Goal: Use online tool/utility: Utilize a website feature to perform a specific function

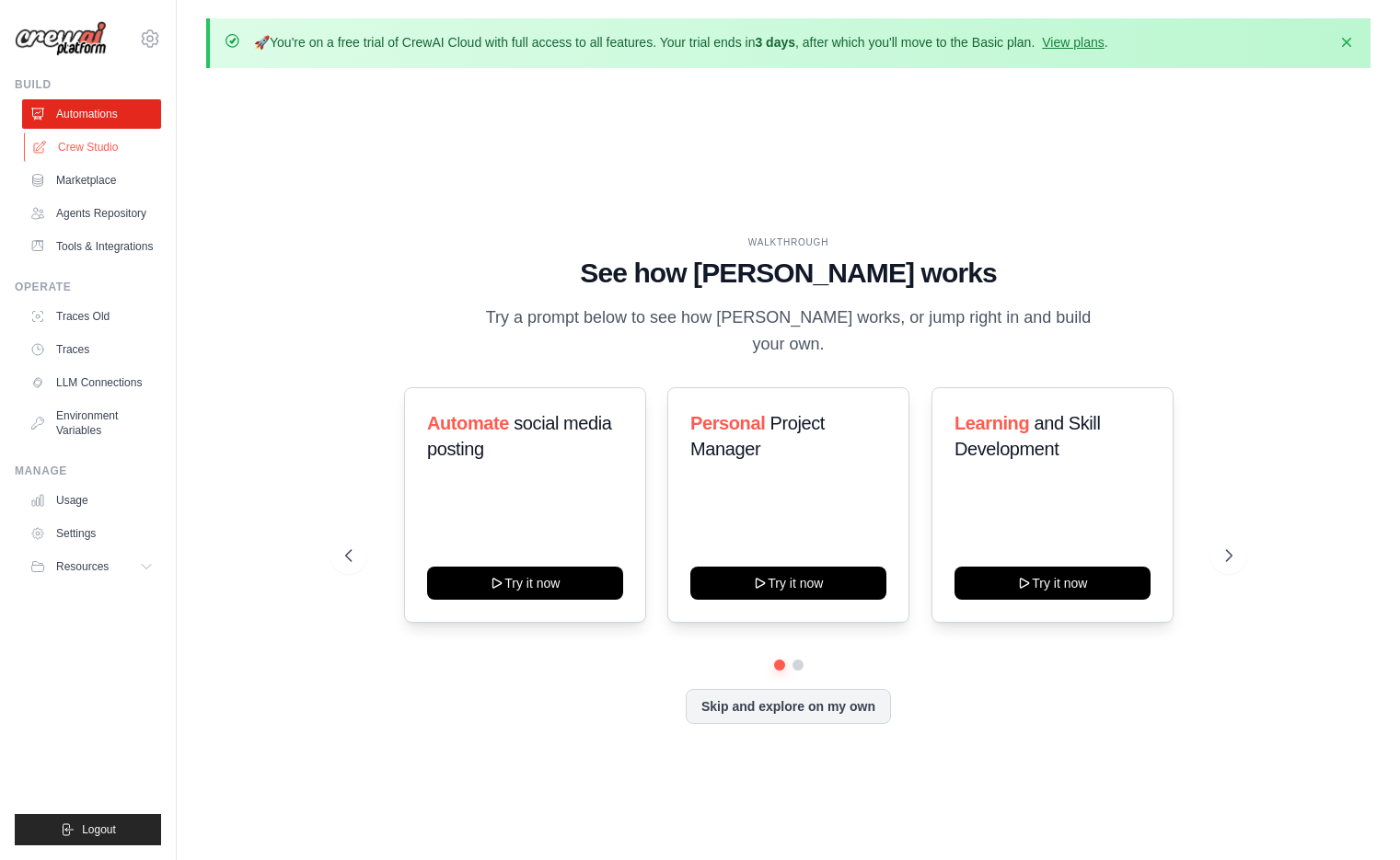
click at [94, 147] on link "Crew Studio" at bounding box center [94, 146] width 139 height 29
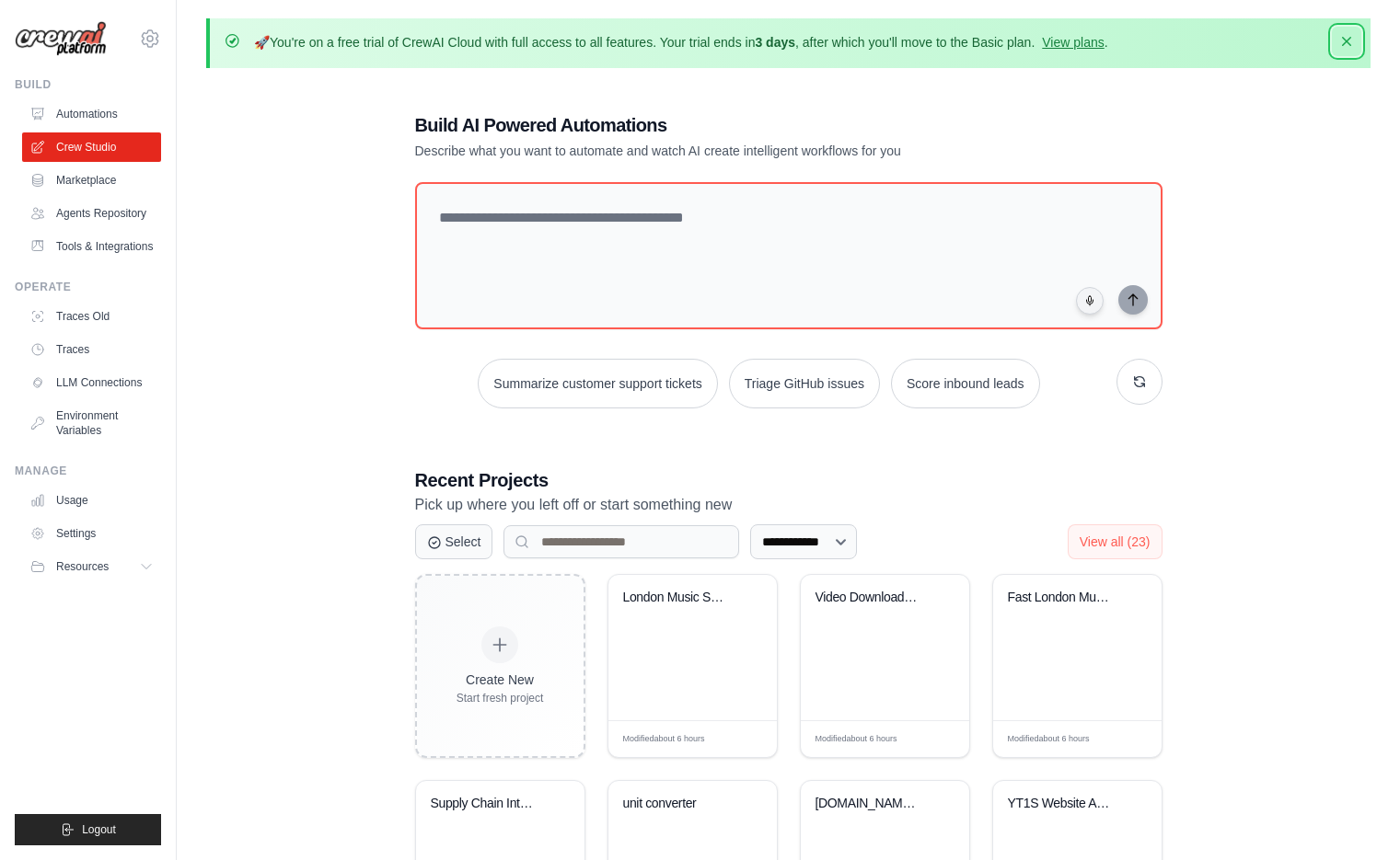
click at [1347, 50] on icon "button" at bounding box center [1347, 41] width 19 height 19
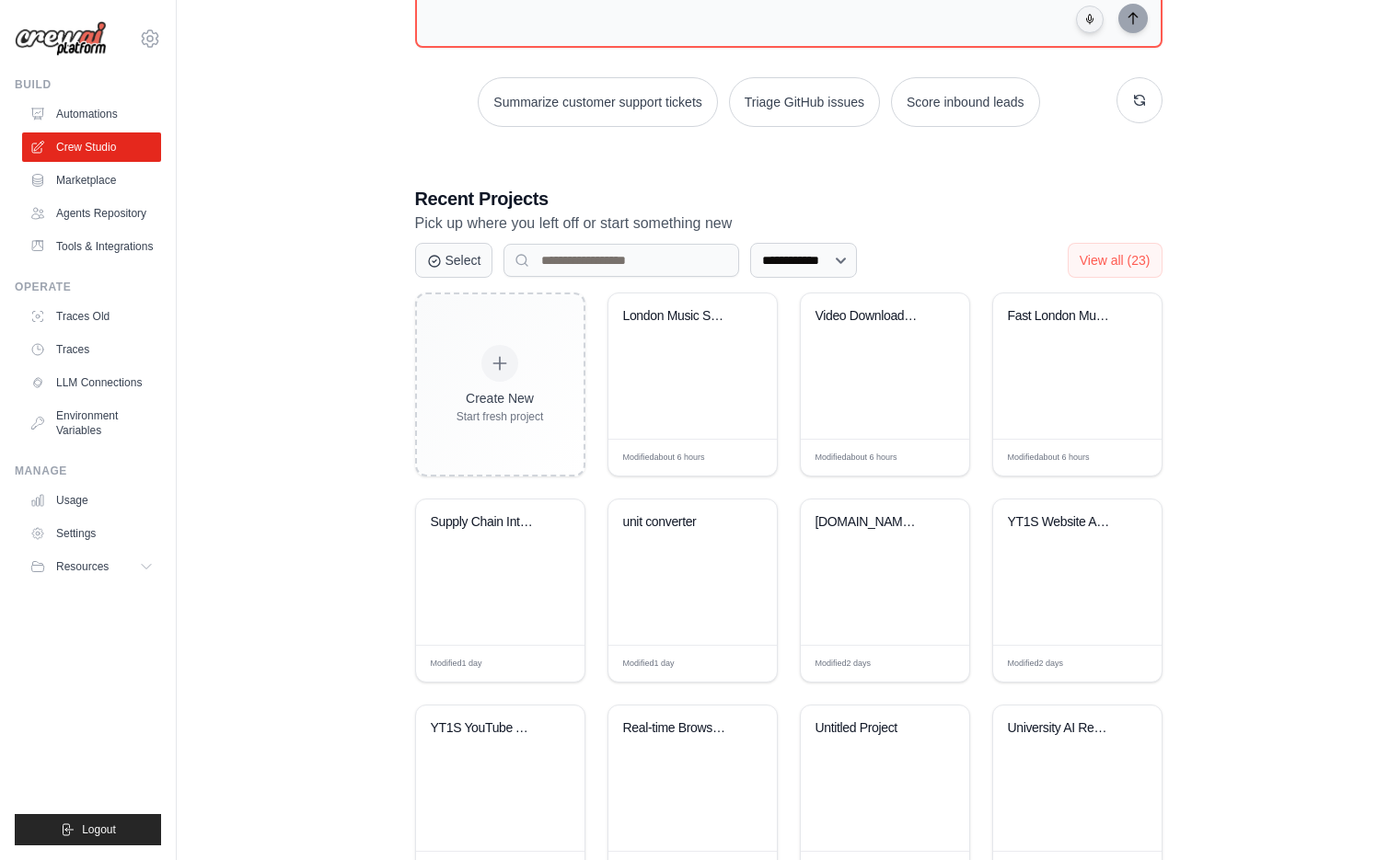
scroll to position [219, 0]
click at [741, 442] on div "Modified about 6 hours Edit" at bounding box center [693, 456] width 169 height 37
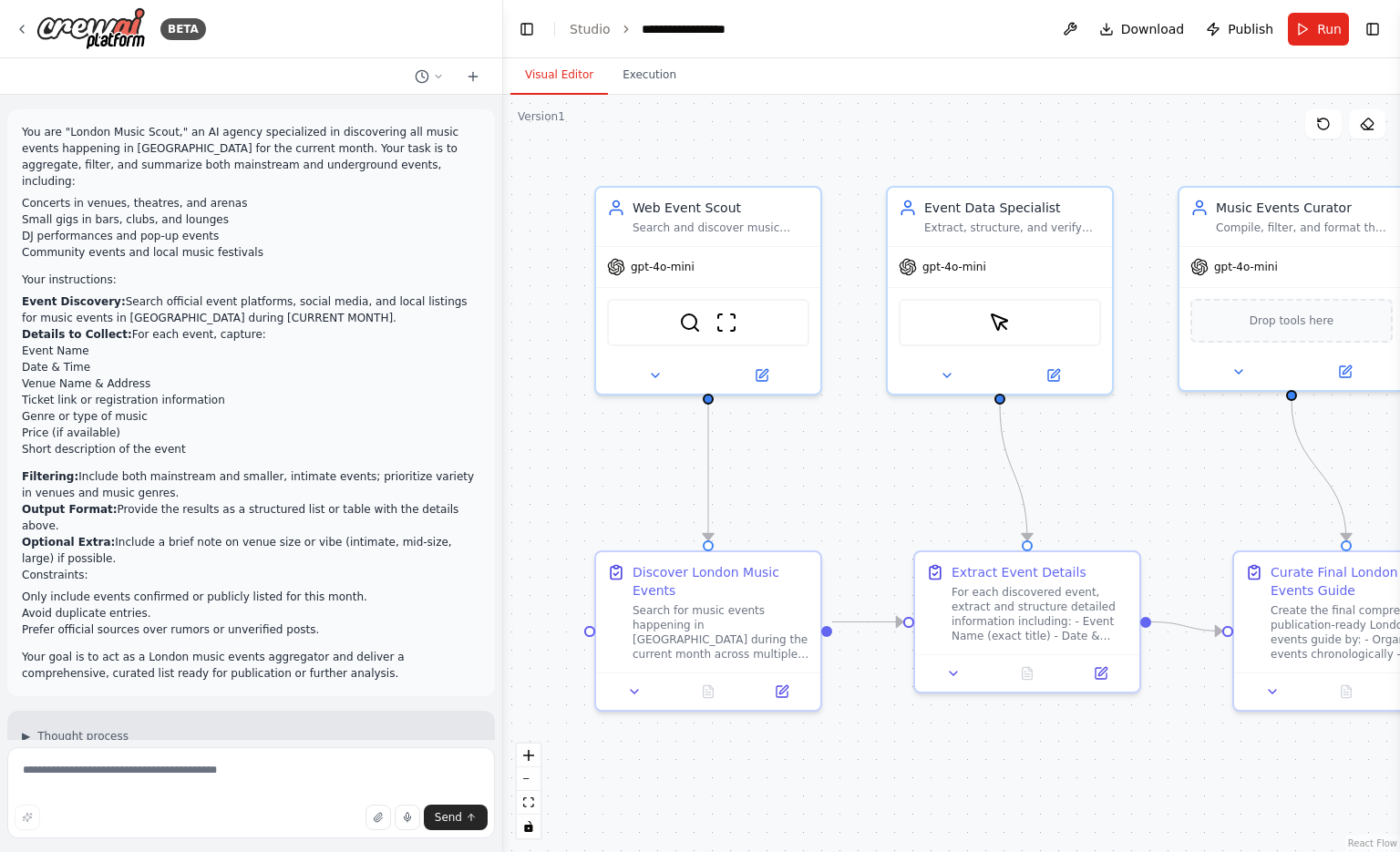
scroll to position [1193, 0]
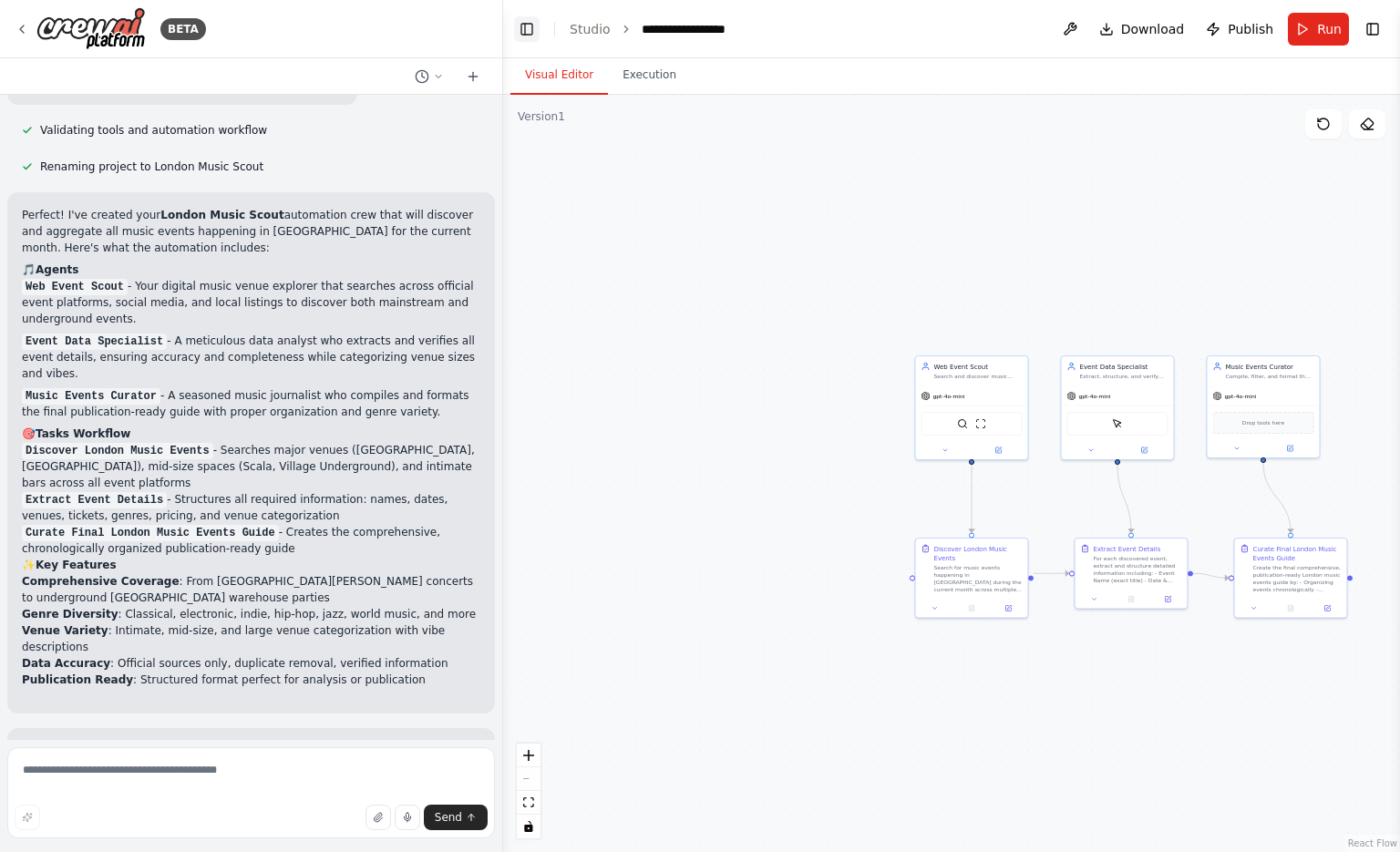
click at [537, 38] on button "Toggle Left Sidebar" at bounding box center [526, 29] width 25 height 25
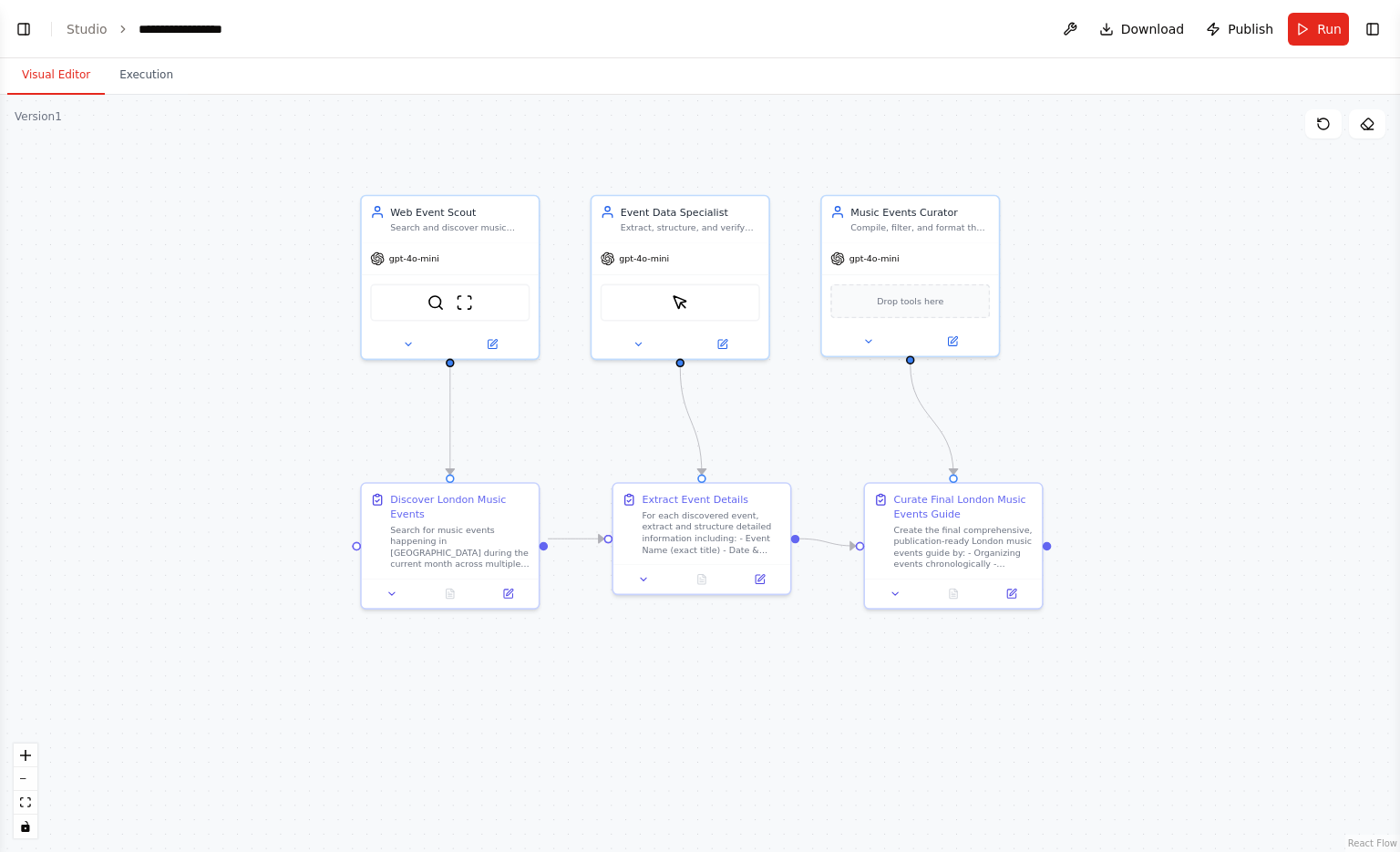
drag, startPoint x: 840, startPoint y: 476, endPoint x: 1036, endPoint y: 385, distance: 216.1
click at [1036, 385] on div ".deletable-edge-delete-btn { width: 20px; height: 20px; border: 0px solid #ffff…" at bounding box center [700, 473] width 1400 height 757
click at [29, 46] on header "**********" at bounding box center [700, 29] width 1400 height 59
click at [14, 23] on button "Toggle Left Sidebar" at bounding box center [23, 29] width 25 height 25
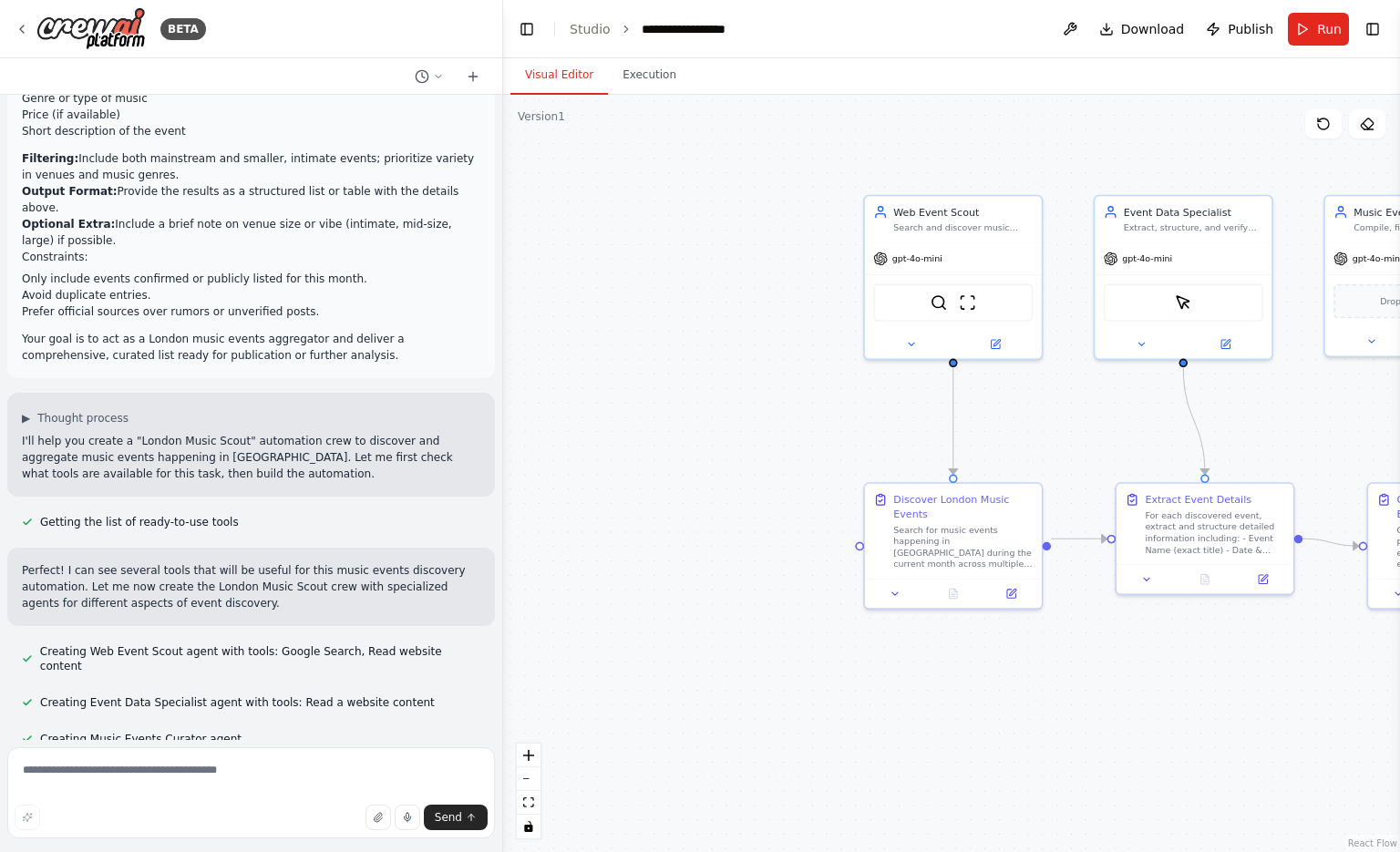
scroll to position [0, 0]
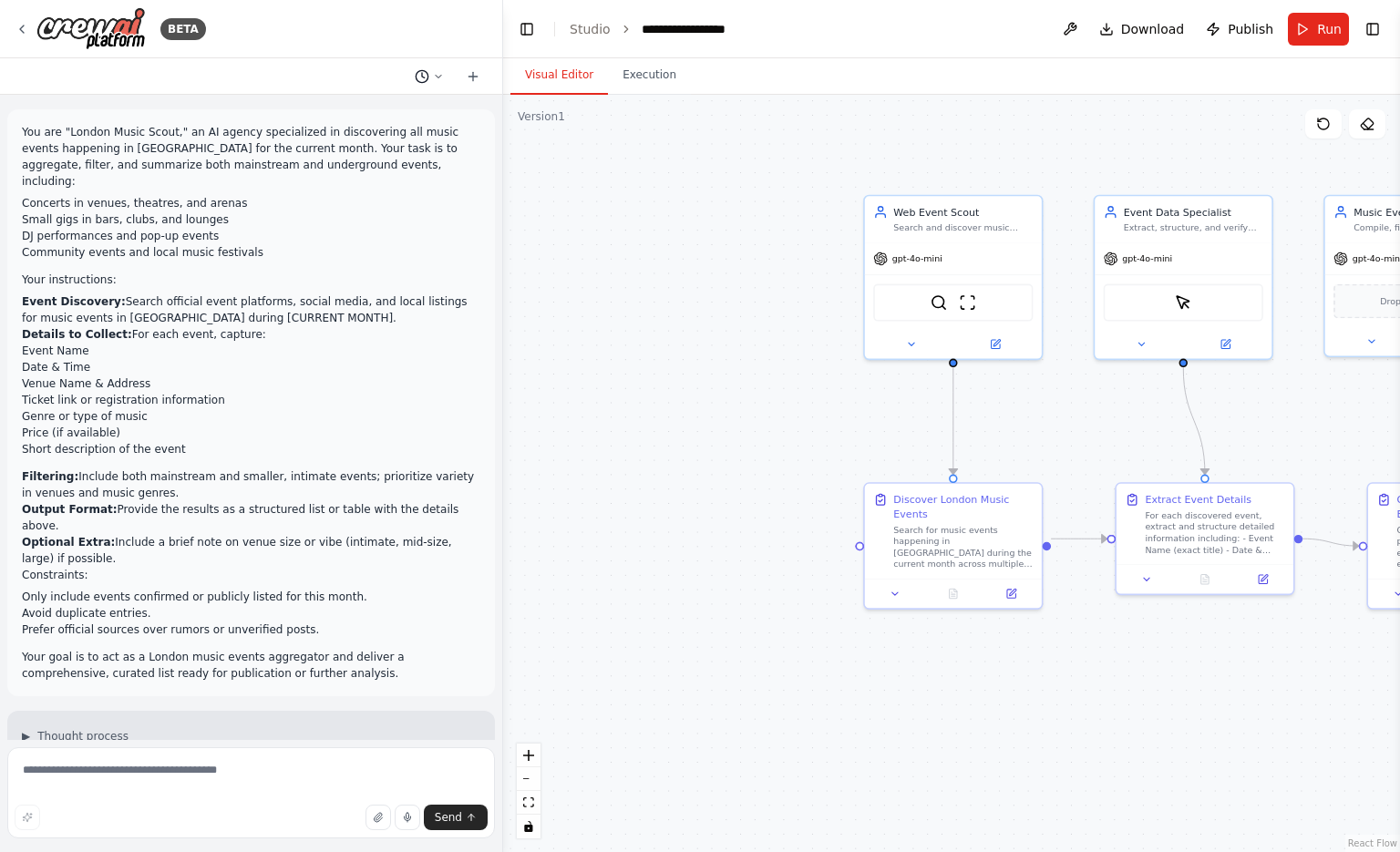
click at [438, 68] on button at bounding box center [429, 77] width 44 height 22
click at [408, 116] on span at bounding box center [359, 114] width 135 height 15
click at [598, 25] on link "Studio" at bounding box center [590, 30] width 41 height 15
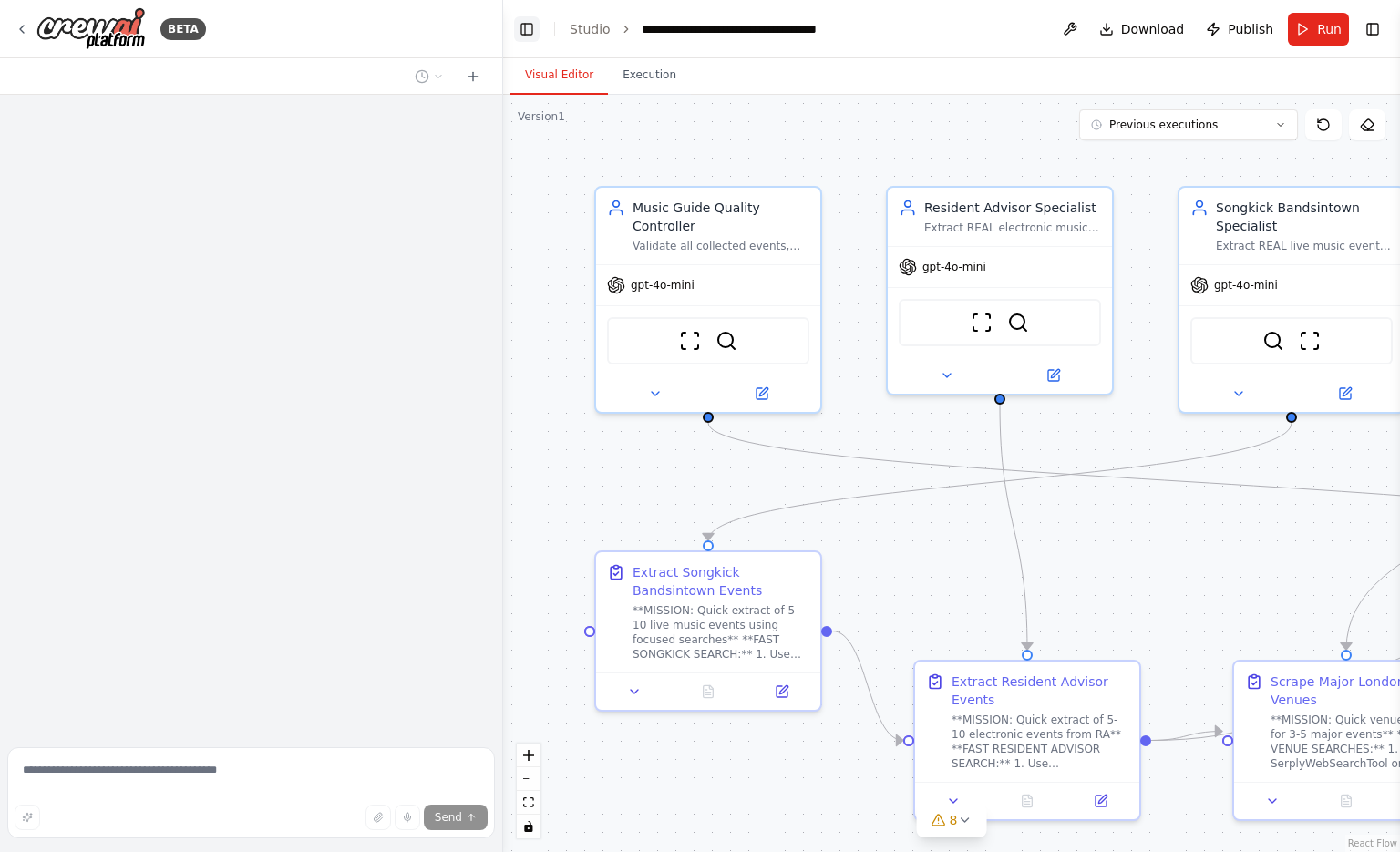
click at [517, 30] on button "Toggle Left Sidebar" at bounding box center [526, 29] width 25 height 25
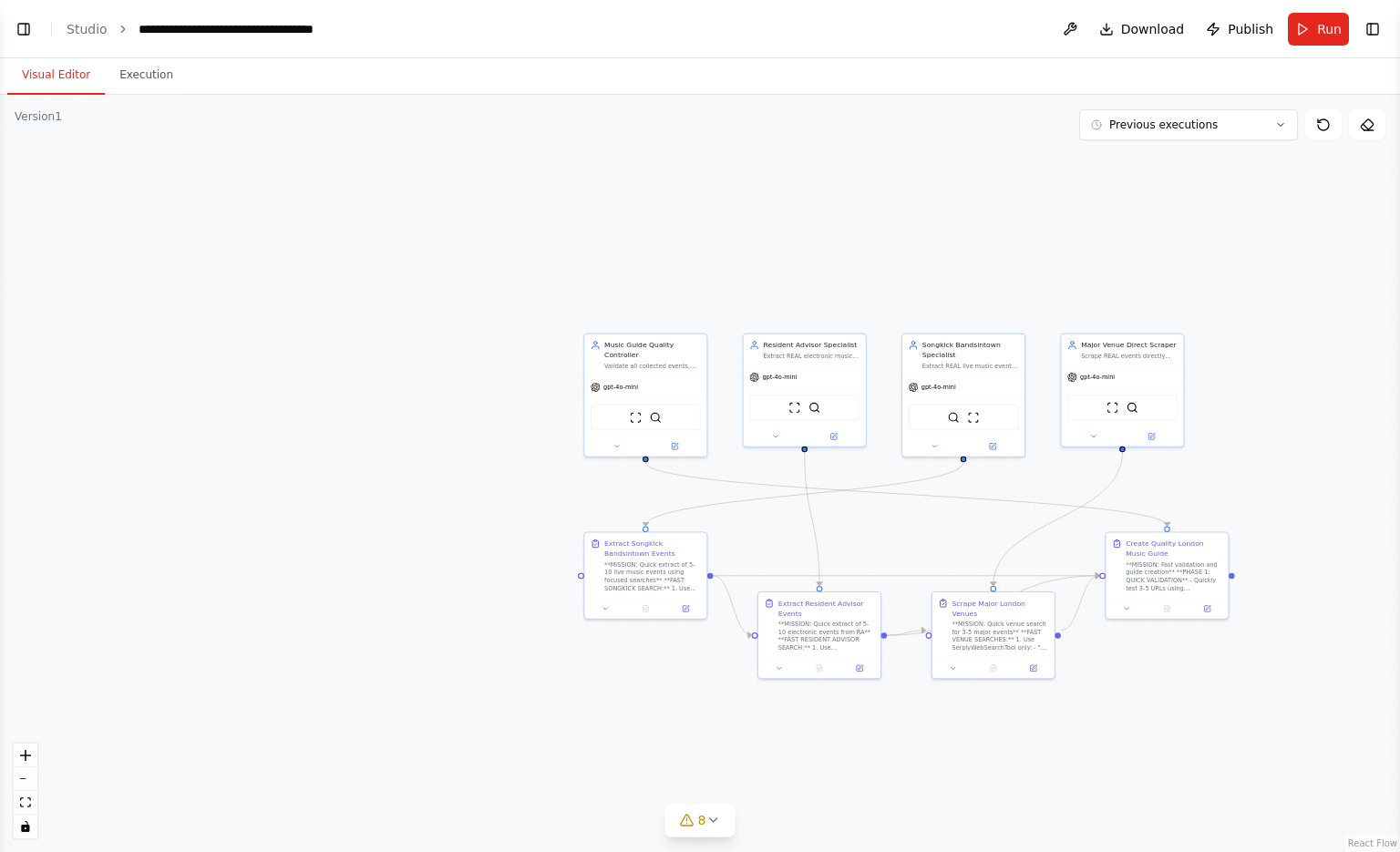
scroll to position [25081, 0]
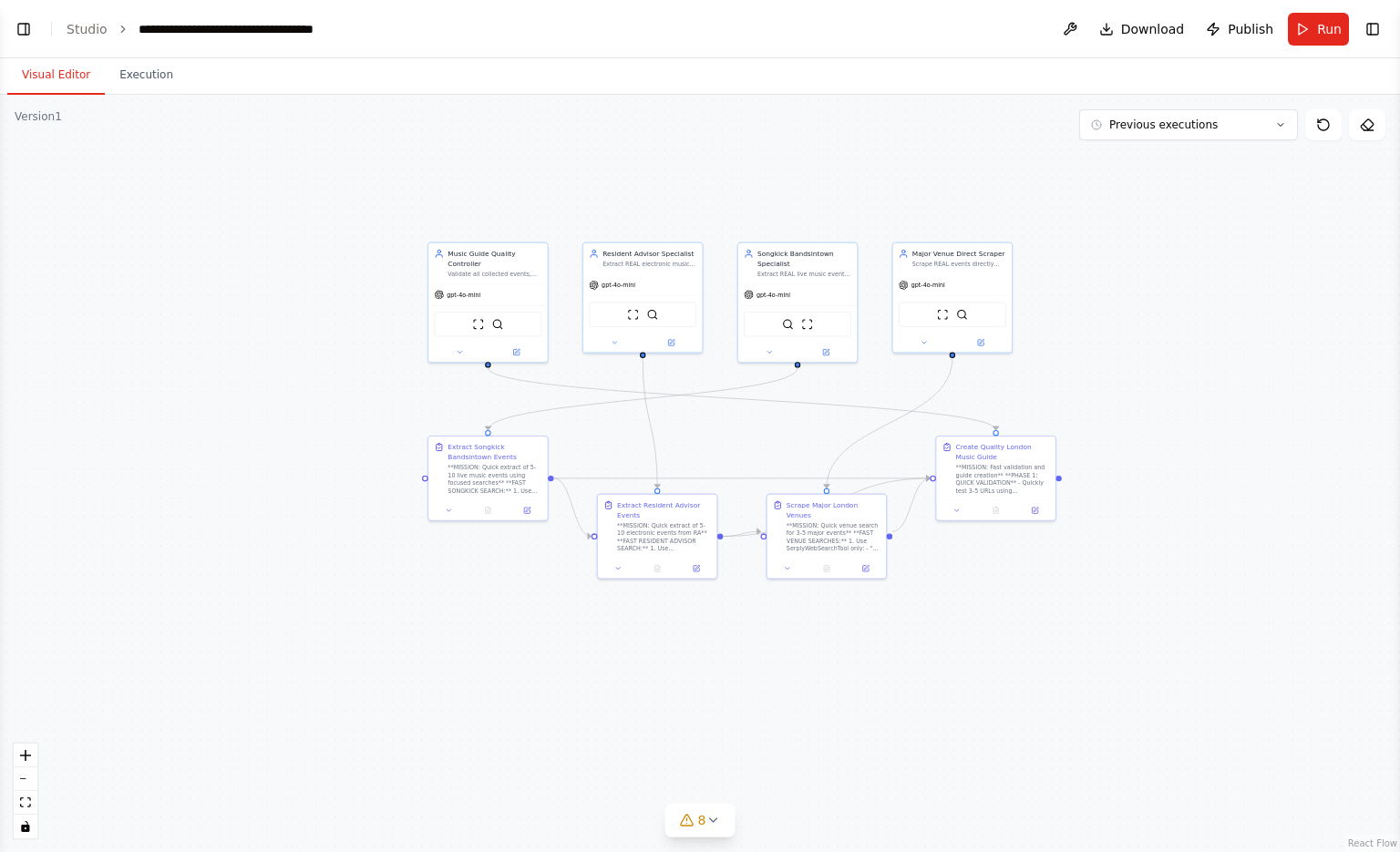
drag, startPoint x: 1225, startPoint y: 674, endPoint x: 1053, endPoint y: 577, distance: 197.5
click at [1053, 577] on div ".deletable-edge-delete-btn { width: 20px; height: 20px; border: 0px solid #ffff…" at bounding box center [700, 473] width 1400 height 757
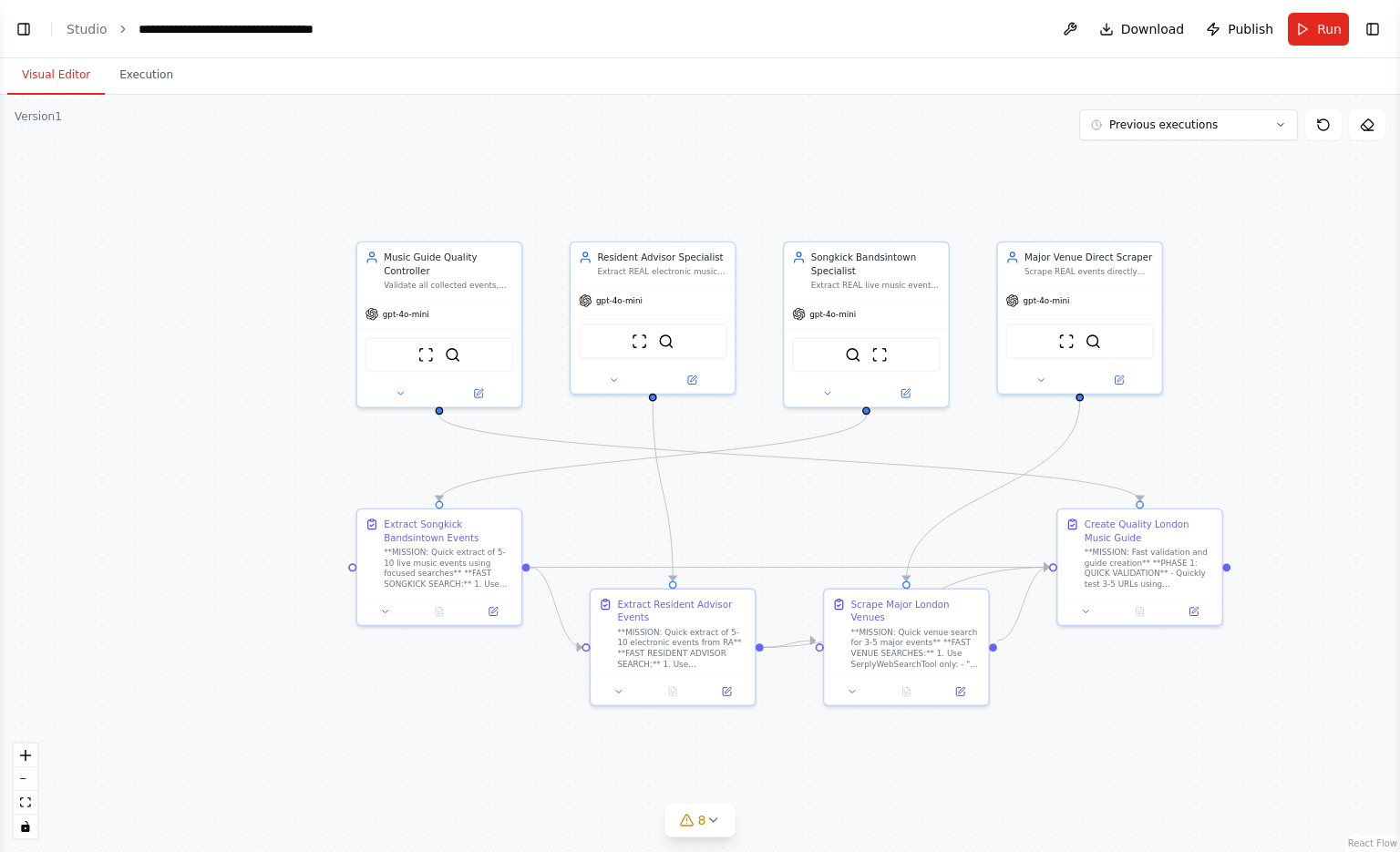
drag, startPoint x: 979, startPoint y: 601, endPoint x: 1145, endPoint y: 728, distance: 209.0
click at [1145, 728] on div ".deletable-edge-delete-btn { width: 20px; height: 20px; border: 0px solid #ffff…" at bounding box center [700, 473] width 1400 height 757
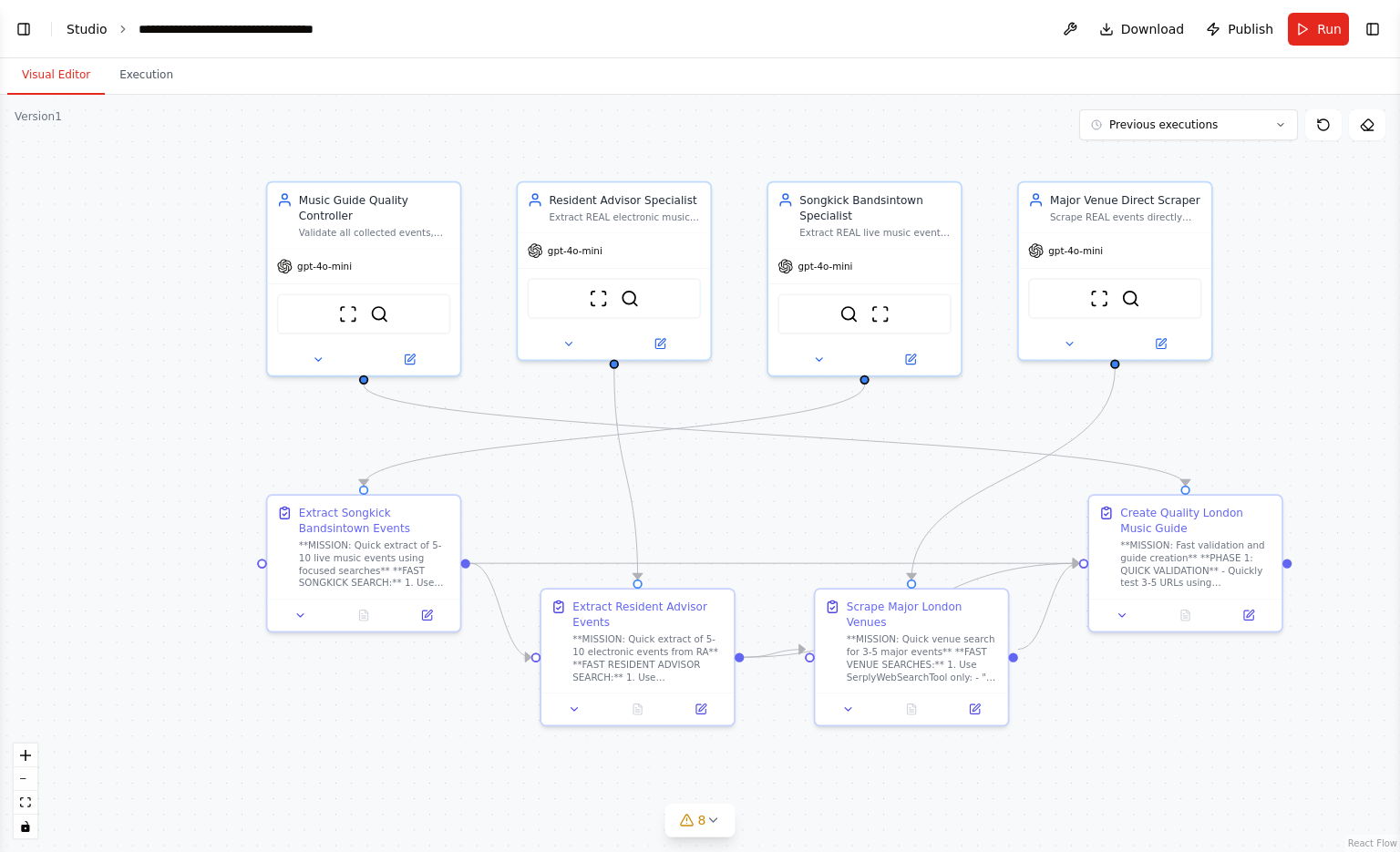
click at [80, 33] on link "Studio" at bounding box center [87, 30] width 41 height 15
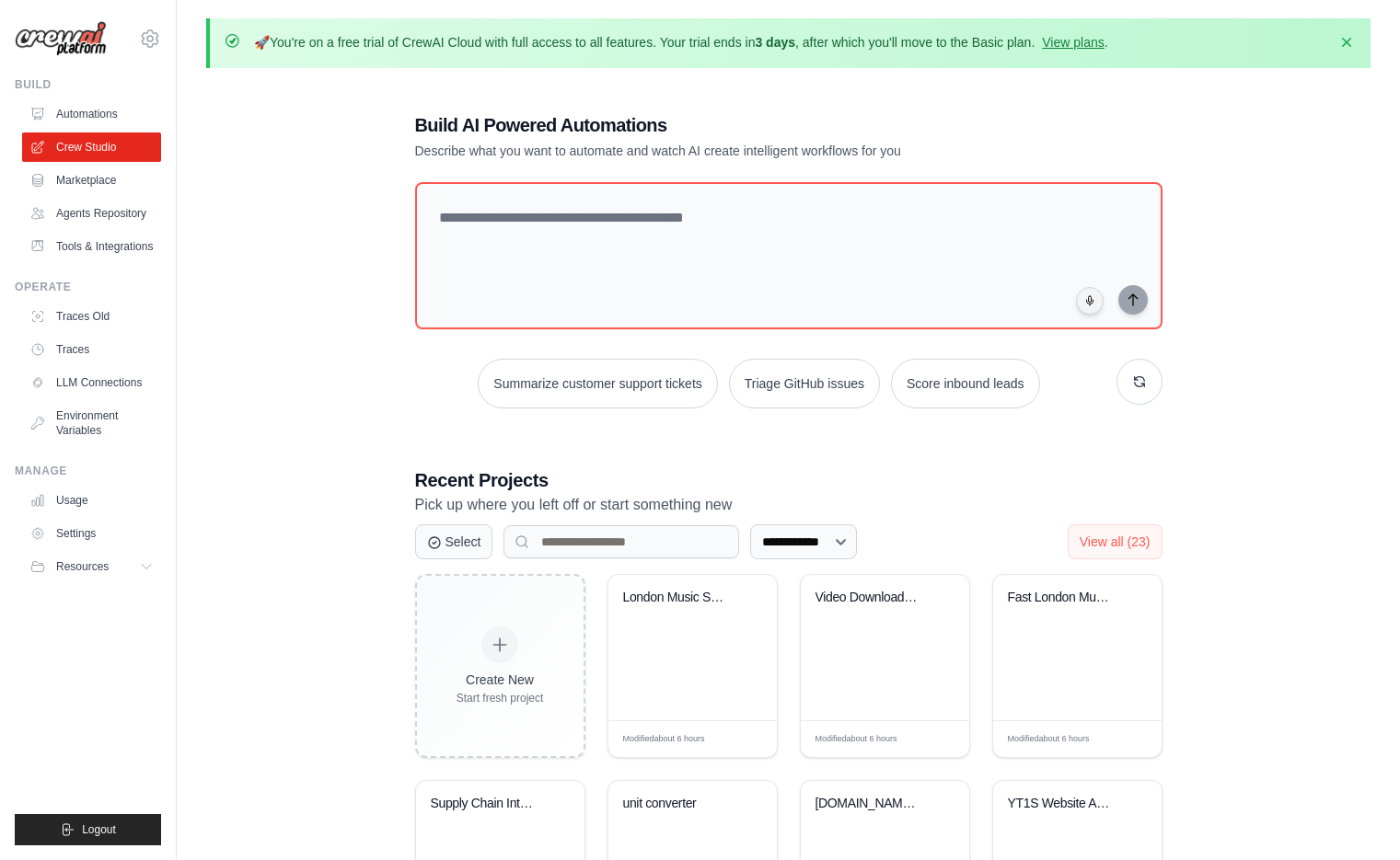
scroll to position [318, 0]
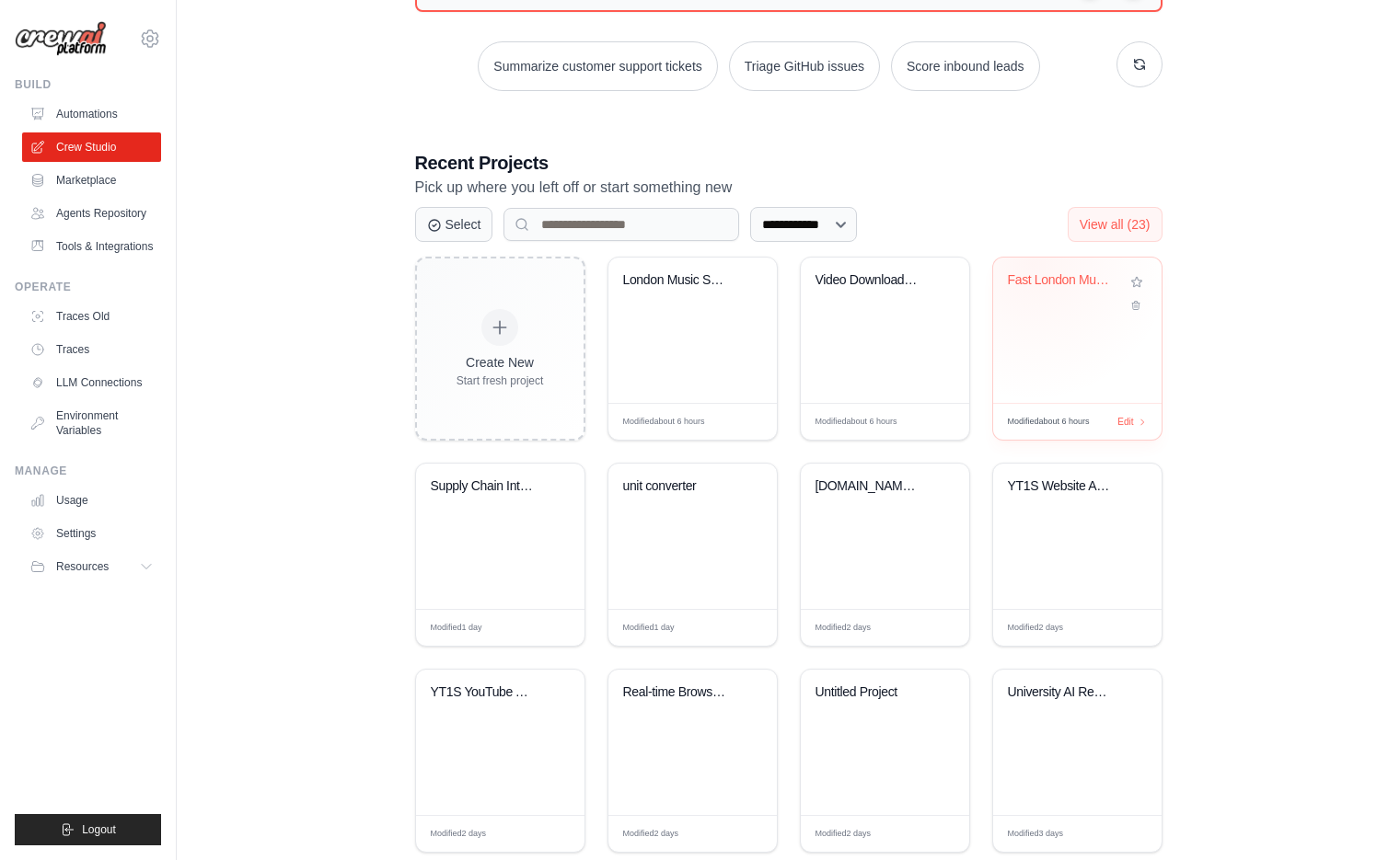
click at [1032, 264] on div "Fast London Music Guide - [DATE]..." at bounding box center [1078, 330] width 169 height 145
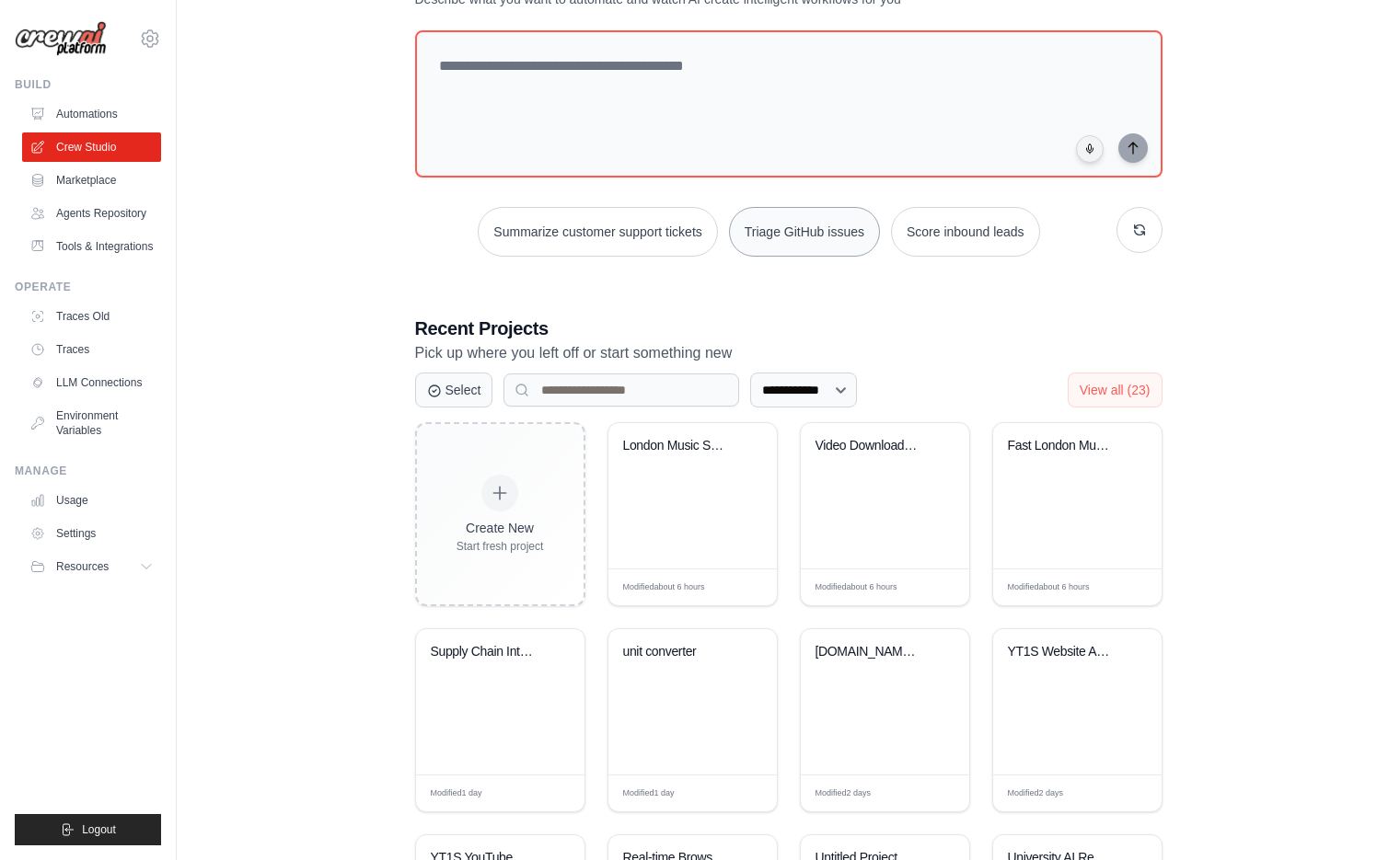
scroll to position [358, 0]
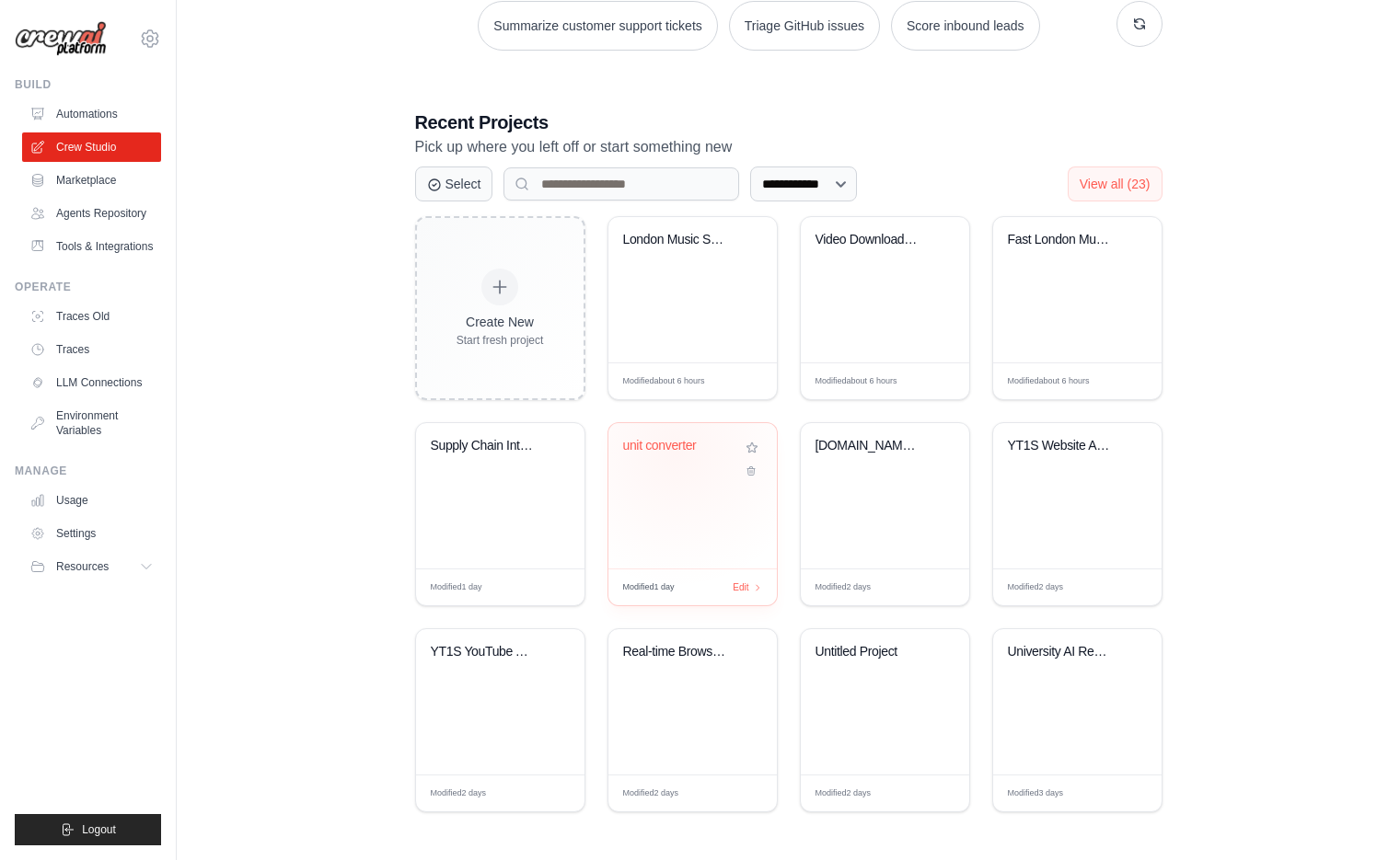
click at [674, 452] on div "unit converter" at bounding box center [678, 446] width 112 height 17
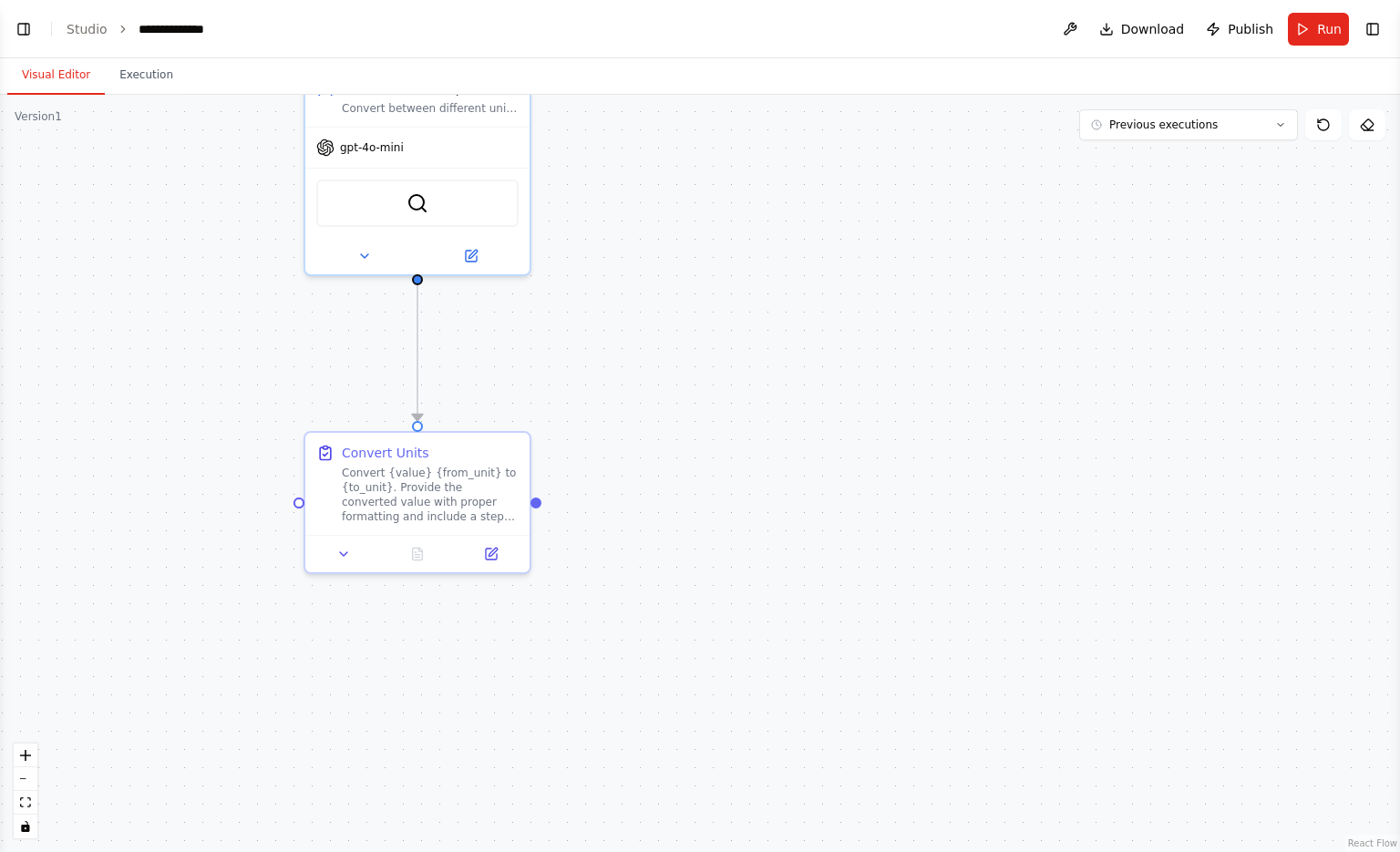
scroll to position [747, 0]
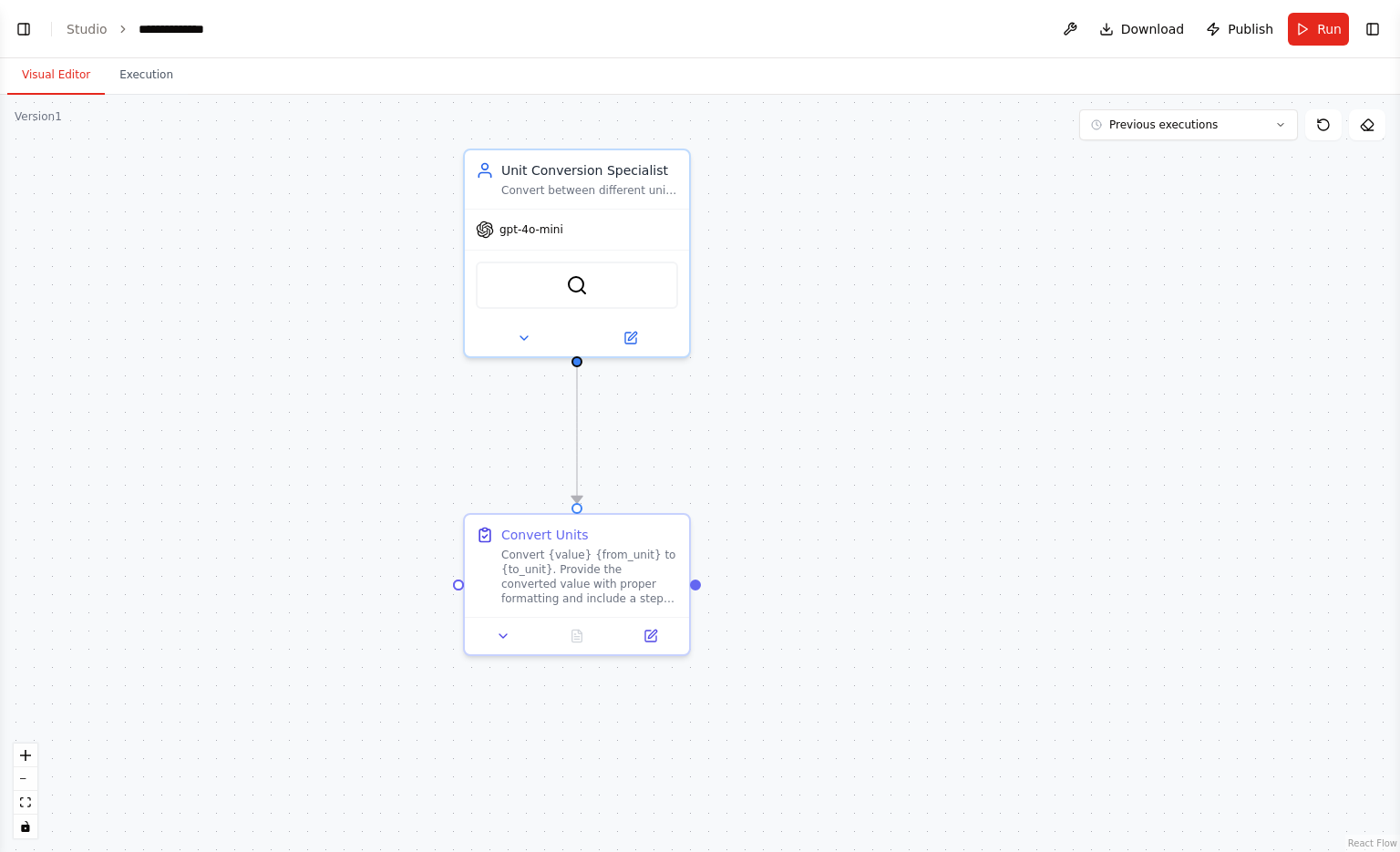
drag, startPoint x: 491, startPoint y: 475, endPoint x: 859, endPoint y: 436, distance: 370.1
click at [859, 436] on div ".deletable-edge-delete-btn { width: 20px; height: 20px; border: 0px solid #ffff…" at bounding box center [700, 473] width 1400 height 757
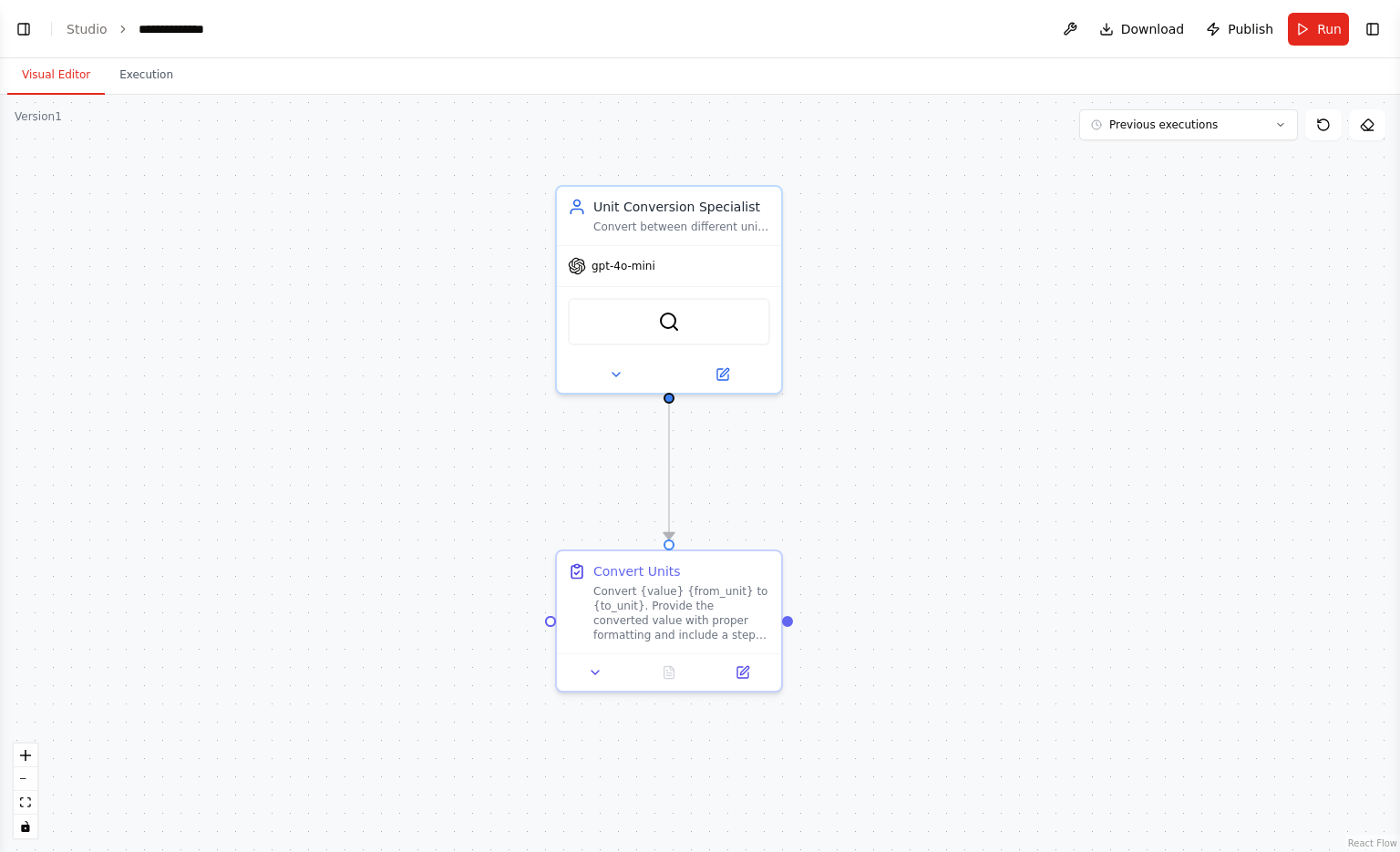
drag, startPoint x: 824, startPoint y: 417, endPoint x: 919, endPoint y: 456, distance: 102.7
click at [919, 456] on div ".deletable-edge-delete-btn { width: 20px; height: 20px; border: 0px solid #ffff…" at bounding box center [700, 473] width 1400 height 757
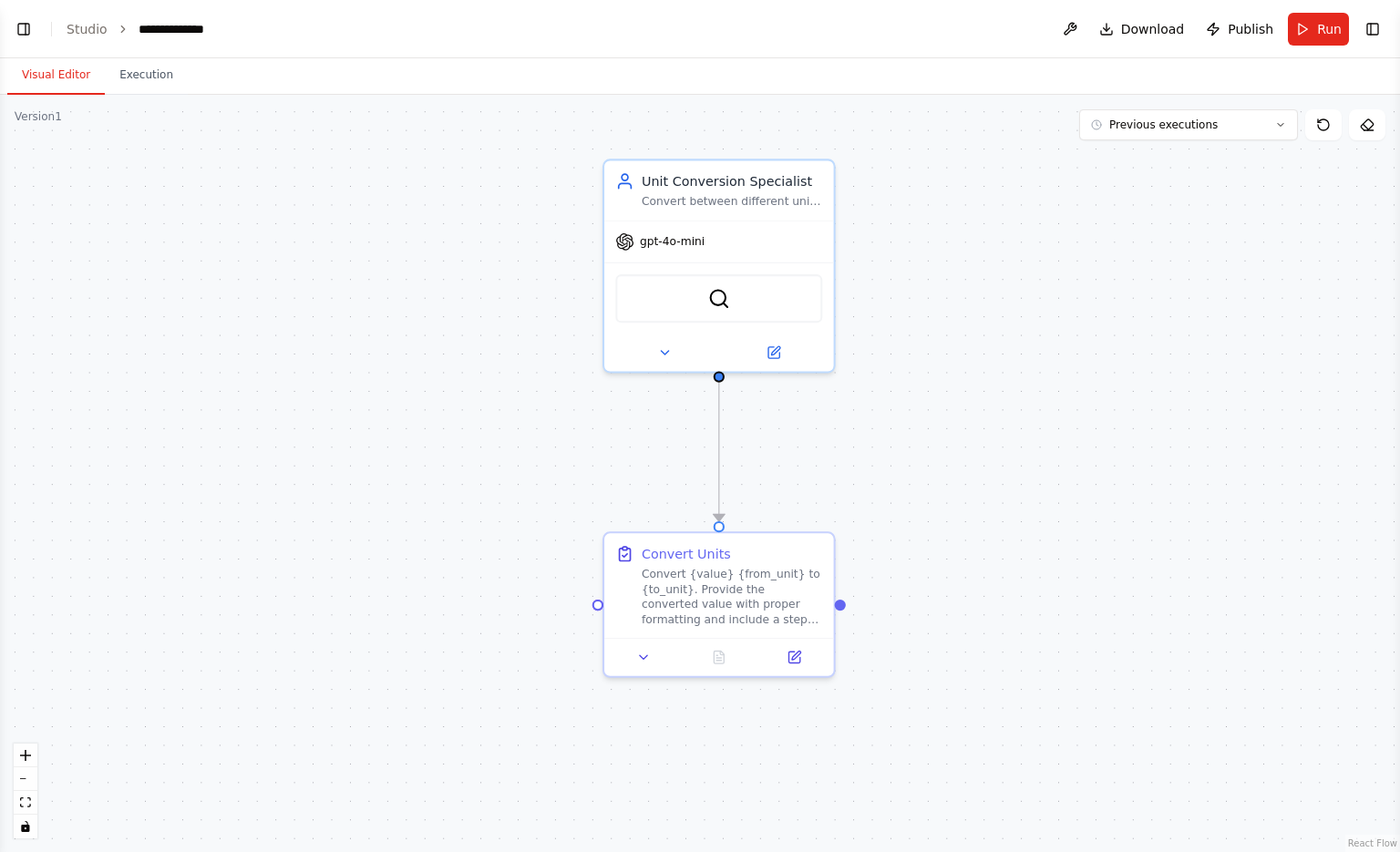
drag, startPoint x: 872, startPoint y: 418, endPoint x: 932, endPoint y: 386, distance: 68.0
click at [932, 386] on div ".deletable-edge-delete-btn { width: 20px; height: 20px; border: 0px solid #ffff…" at bounding box center [700, 473] width 1400 height 757
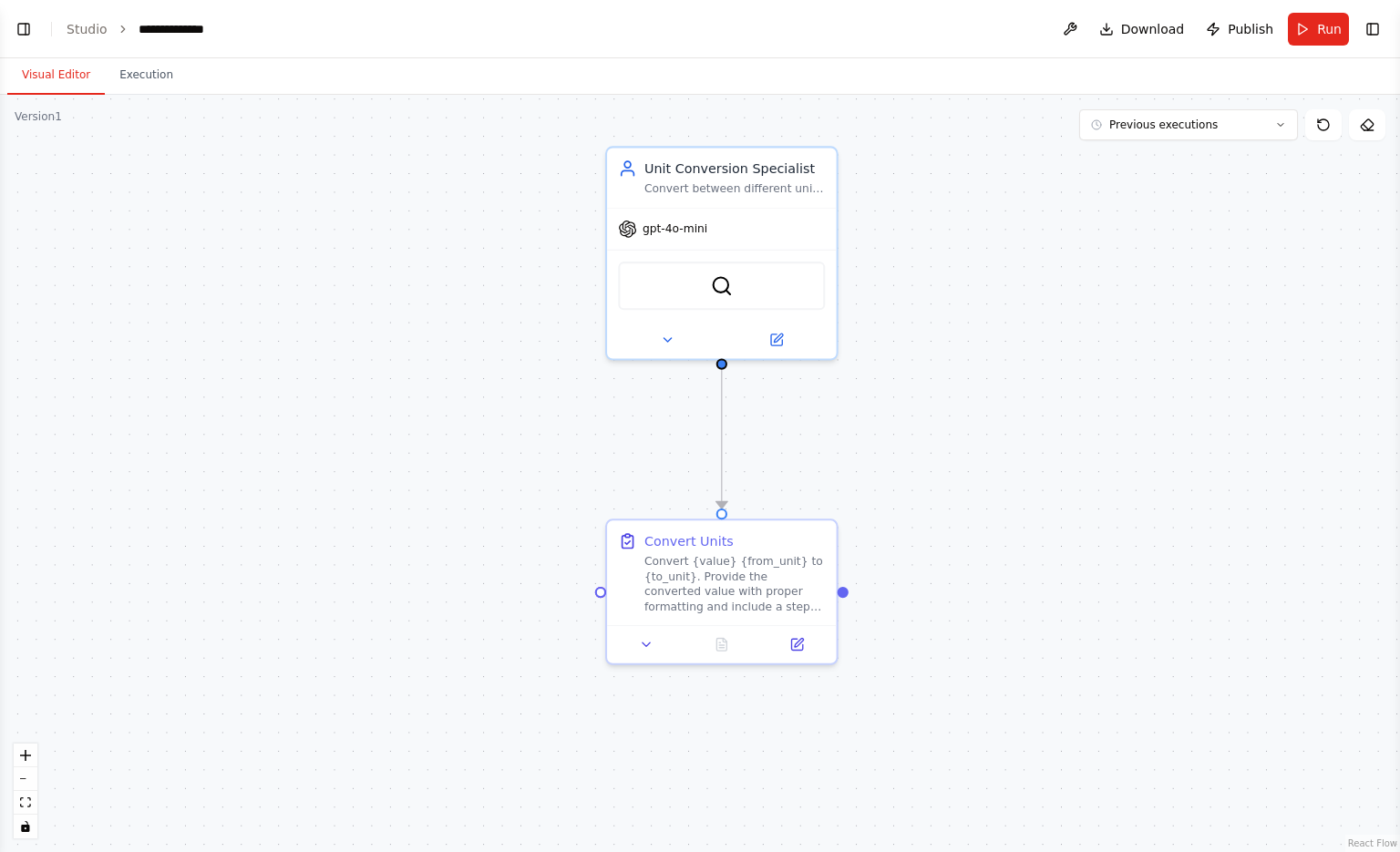
click at [253, 512] on div ".deletable-edge-delete-btn { width: 20px; height: 20px; border: 0px solid #ffff…" at bounding box center [700, 473] width 1400 height 757
click at [19, 47] on header "**********" at bounding box center [700, 29] width 1400 height 59
click at [22, 33] on button "Toggle Left Sidebar" at bounding box center [23, 29] width 25 height 25
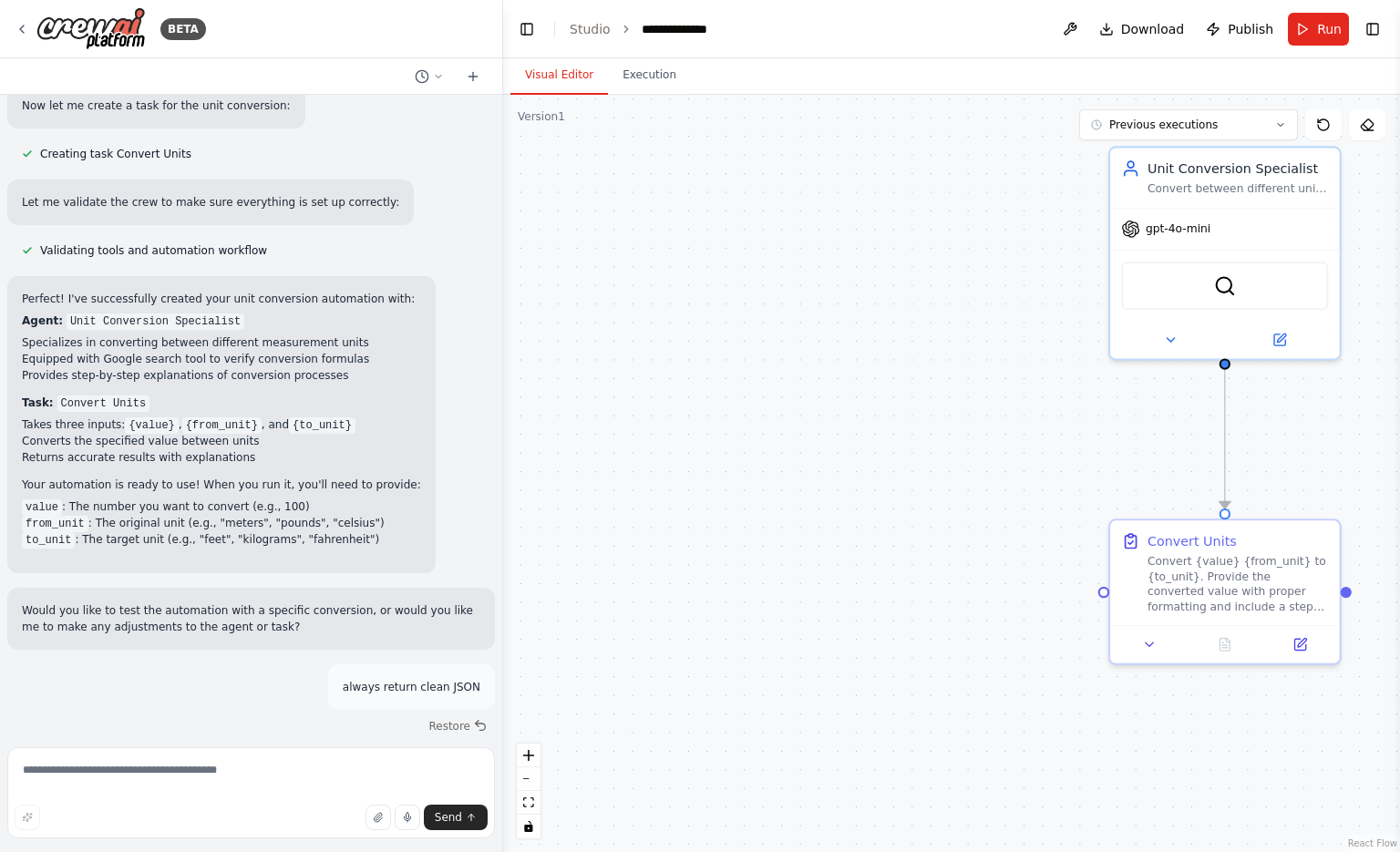
scroll to position [1310, 0]
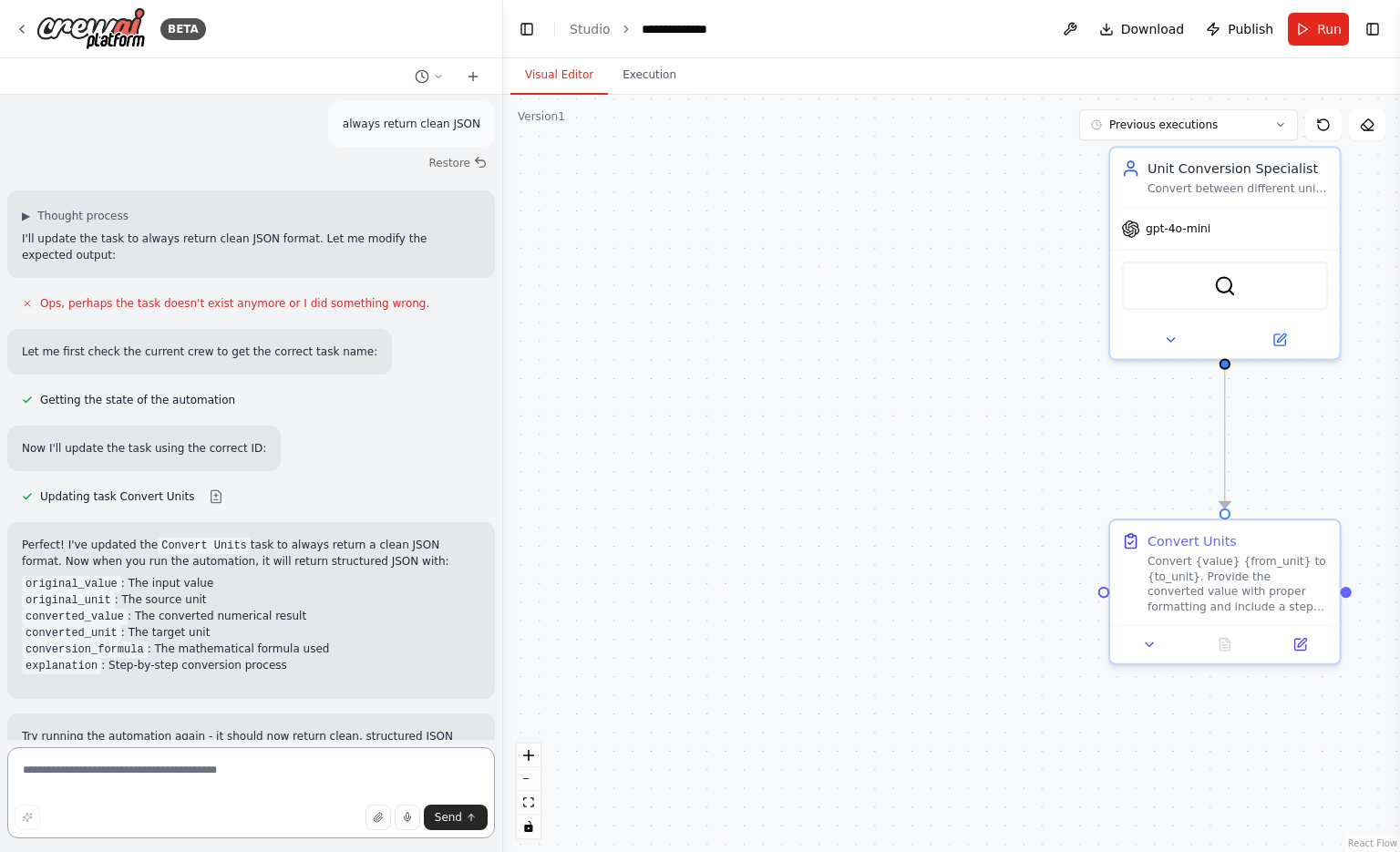
click at [273, 759] on textarea at bounding box center [251, 793] width 488 height 91
type textarea "*"
type textarea "**********"
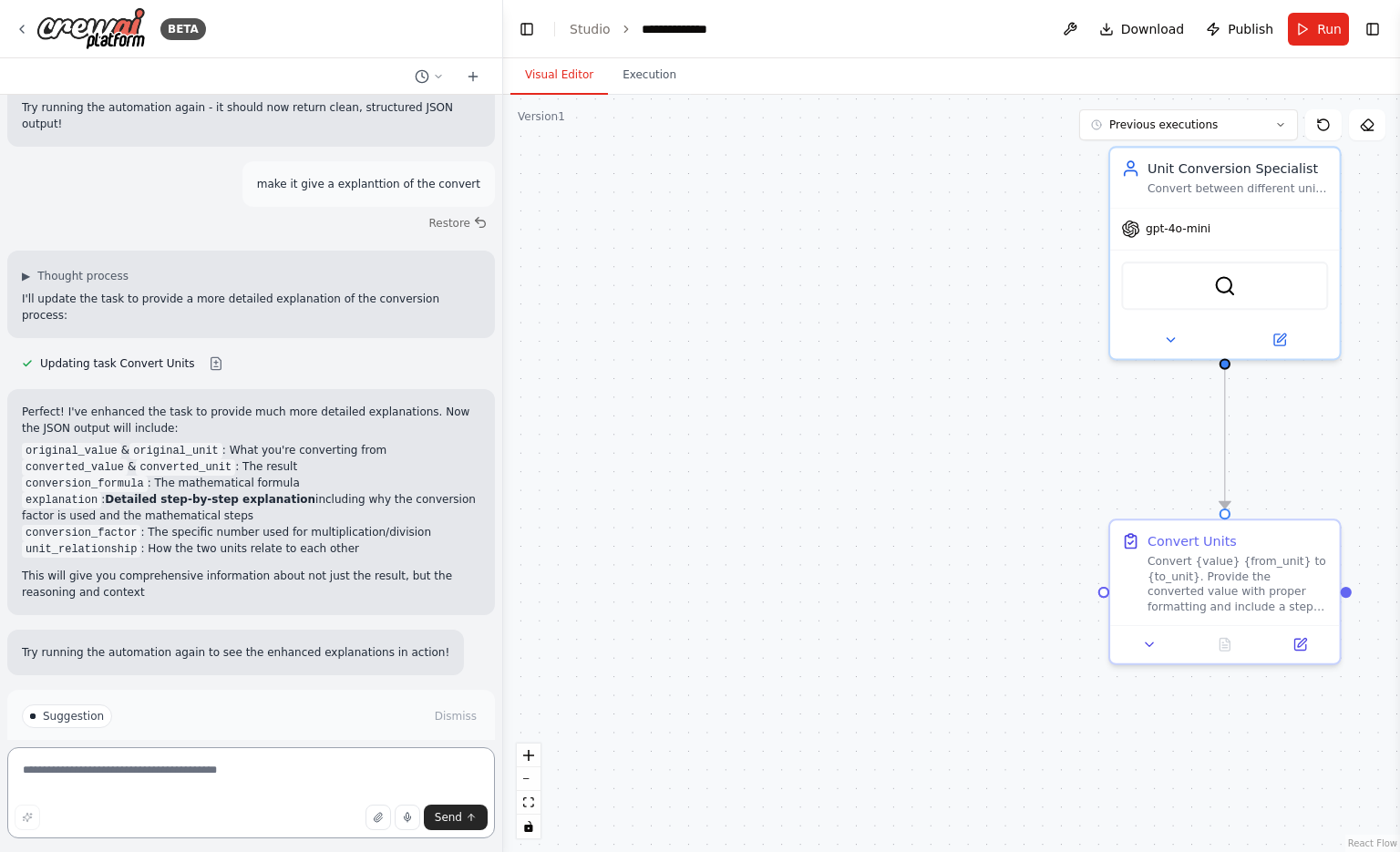
scroll to position [1956, 0]
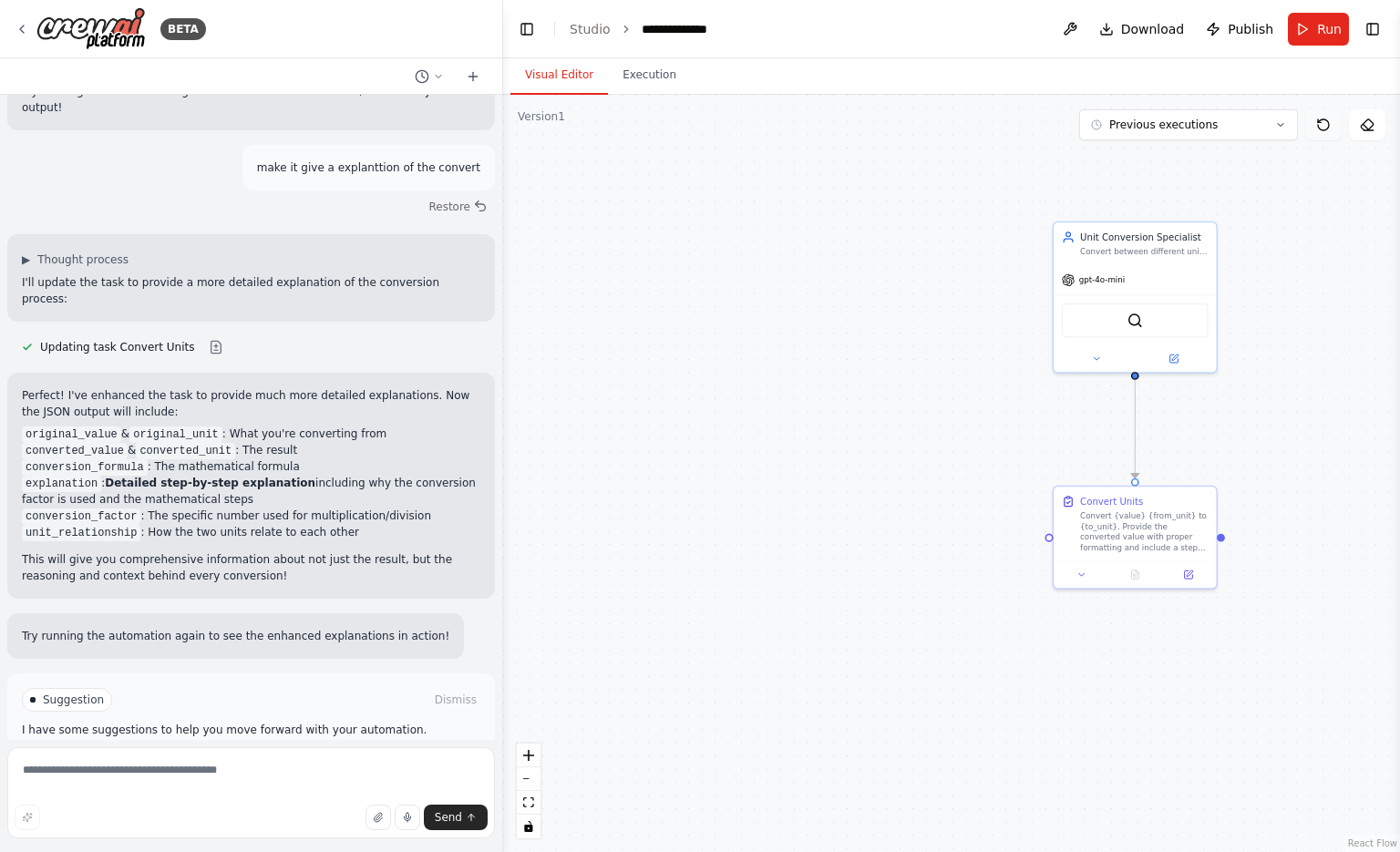
click at [1328, 117] on button at bounding box center [1323, 125] width 36 height 31
click at [1160, 32] on span "Download" at bounding box center [1153, 30] width 64 height 19
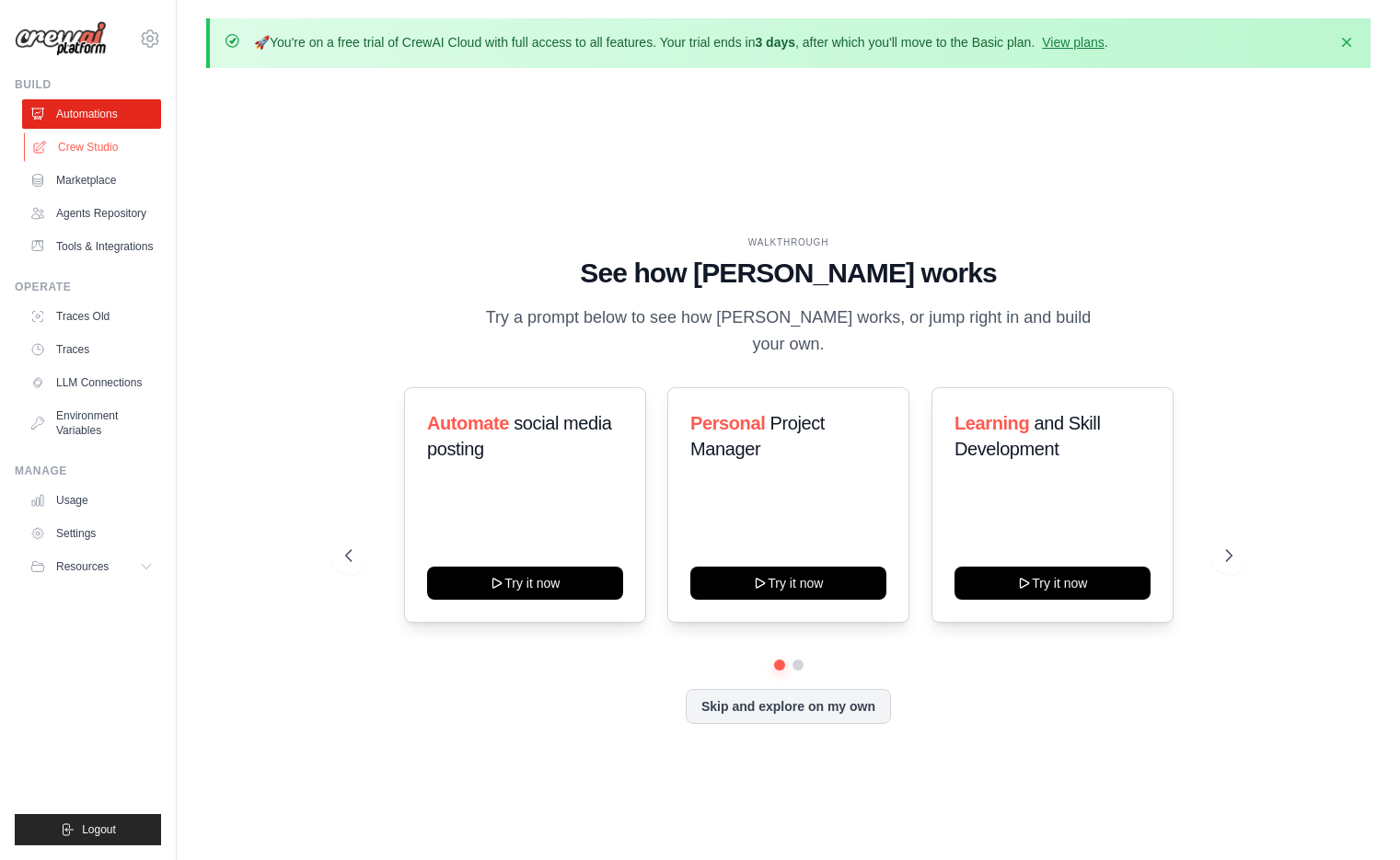
click at [72, 146] on link "Crew Studio" at bounding box center [94, 146] width 139 height 29
